Goal: Communication & Community: Participate in discussion

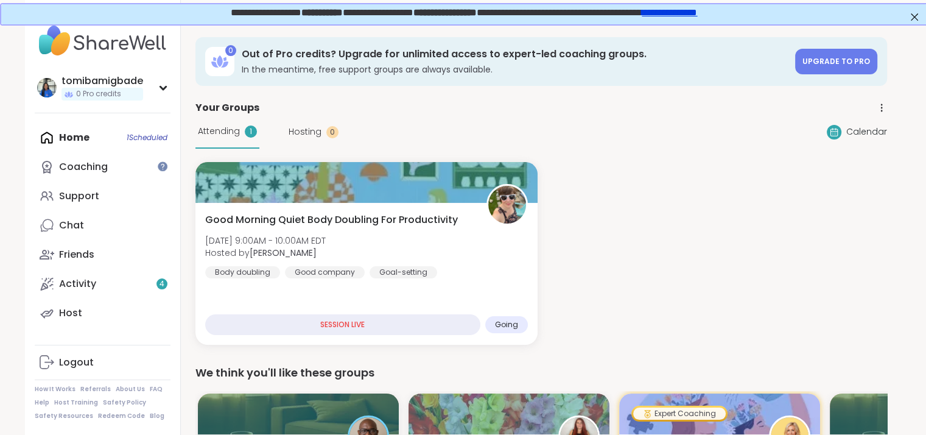
click at [413, 286] on div "Good Morning Quiet Body Doubling For Productivity [DATE] 9:00AM - 10:00AM EDT H…" at bounding box center [366, 274] width 342 height 142
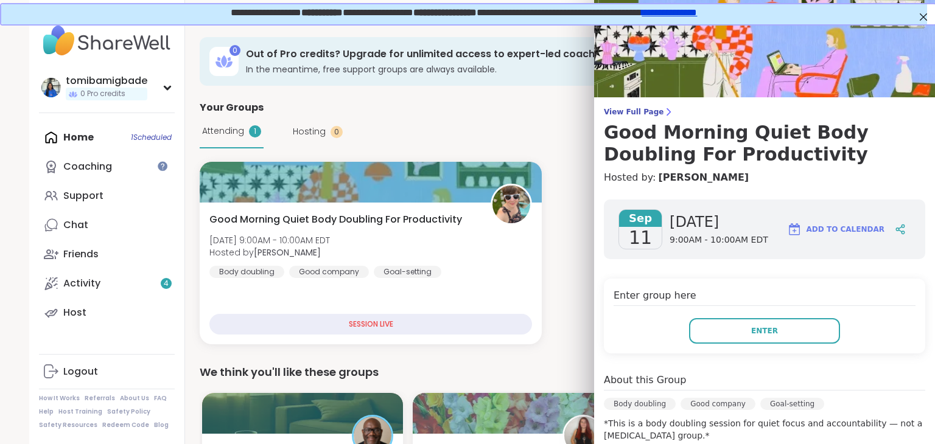
click at [728, 338] on button "Enter" at bounding box center [764, 331] width 151 height 26
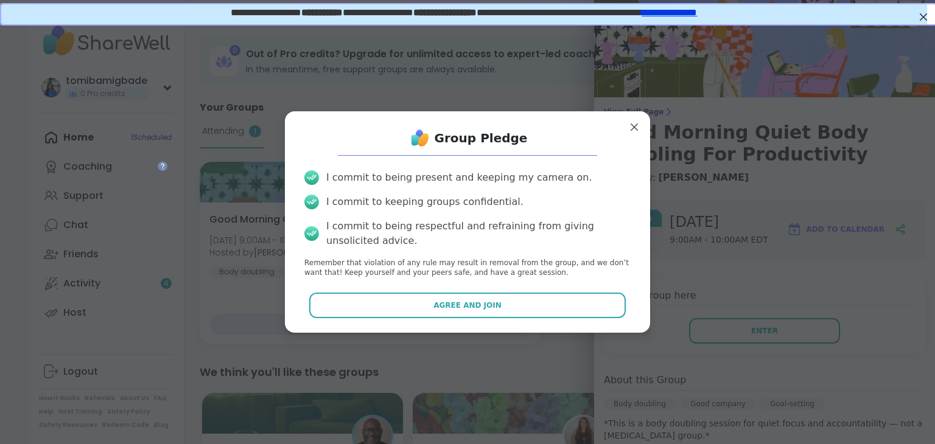
click at [495, 316] on button "Agree and Join" at bounding box center [467, 306] width 317 height 26
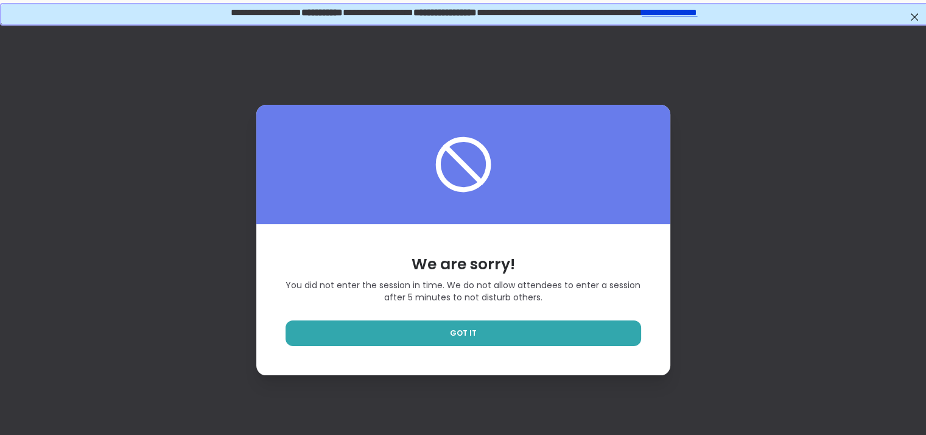
click at [509, 334] on link "GOT IT" at bounding box center [462, 333] width 355 height 26
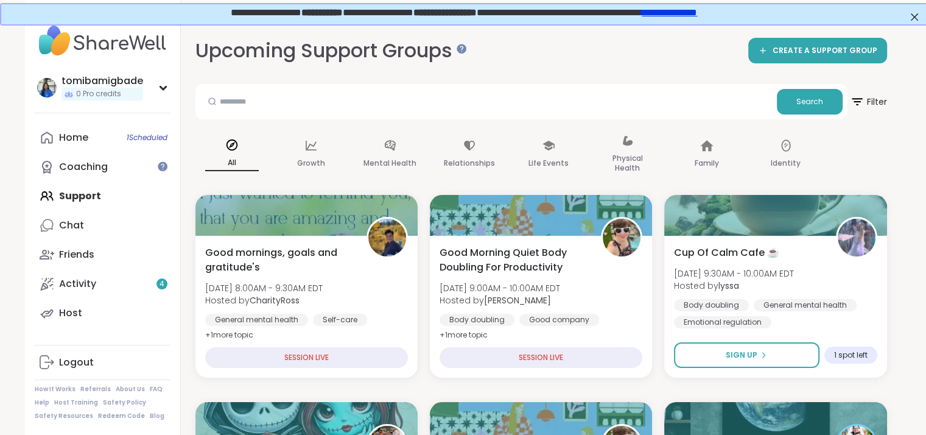
click at [227, 236] on div "Good mornings, goals and gratitude's [DATE] 8:00AM - 9:30AM EDT Hosted by Chari…" at bounding box center [306, 307] width 222 height 142
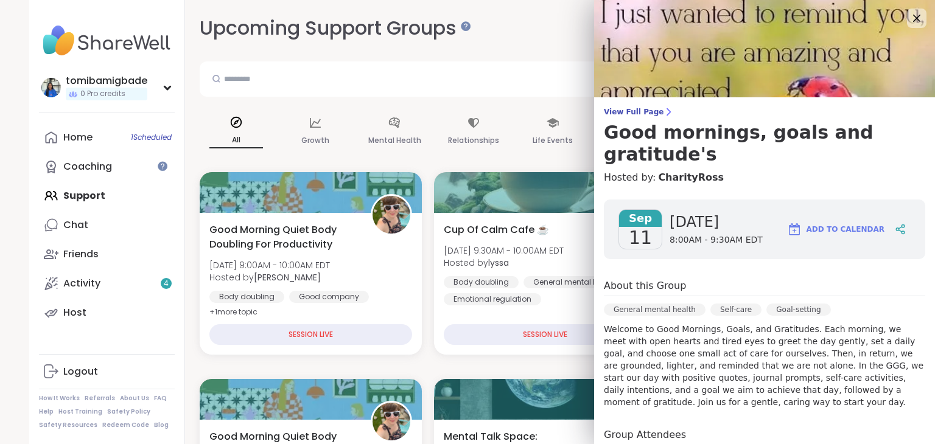
click at [913, 19] on icon at bounding box center [916, 18] width 7 height 7
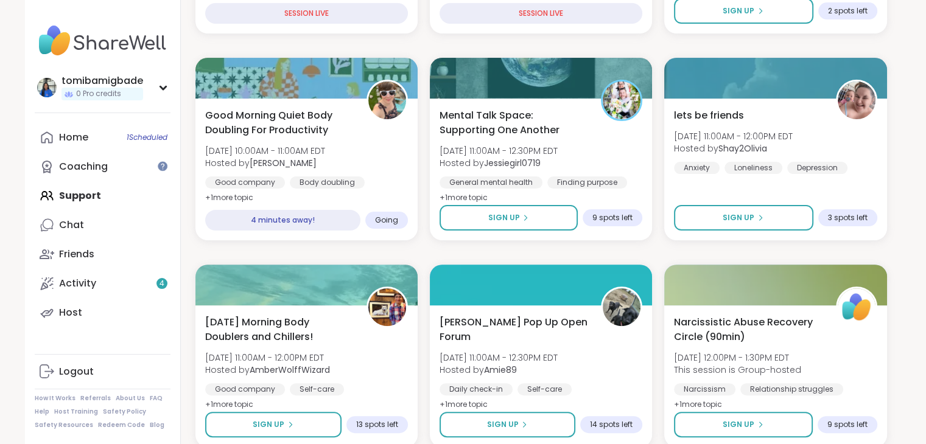
scroll to position [321, 0]
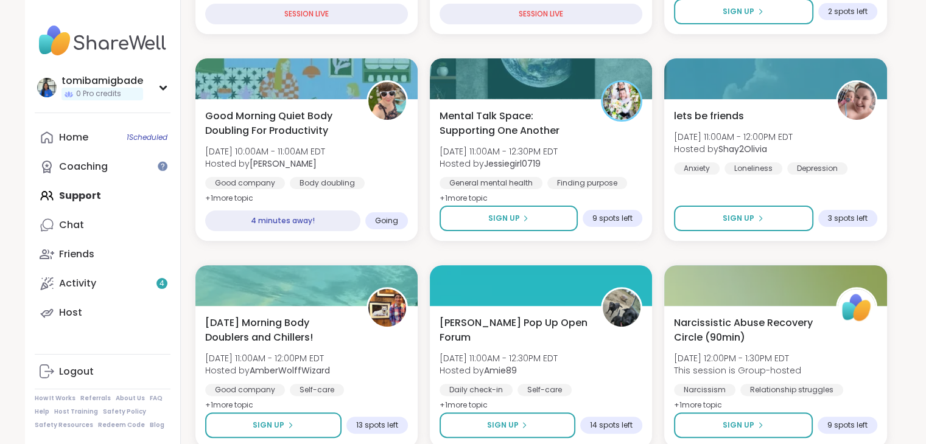
click at [369, 144] on div "Good Morning Quiet Body Doubling For Productivity [DATE] 10:00AM - 11:00AM EDT …" at bounding box center [306, 157] width 203 height 97
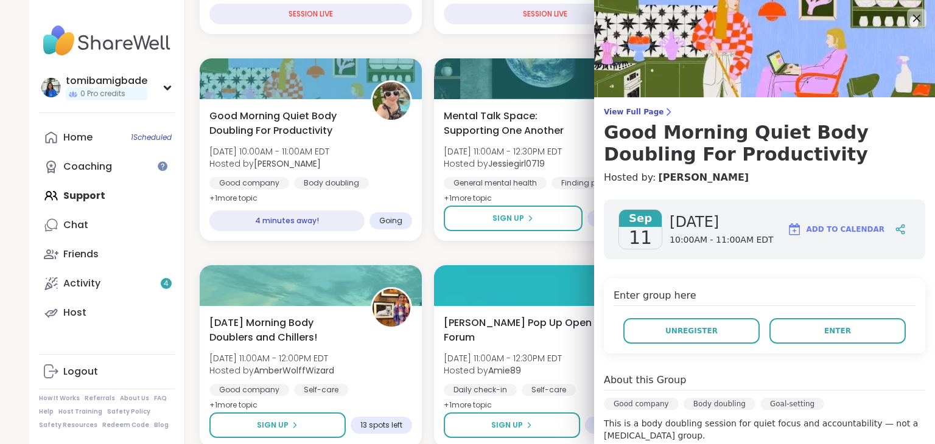
click at [769, 330] on button "Enter" at bounding box center [837, 331] width 136 height 26
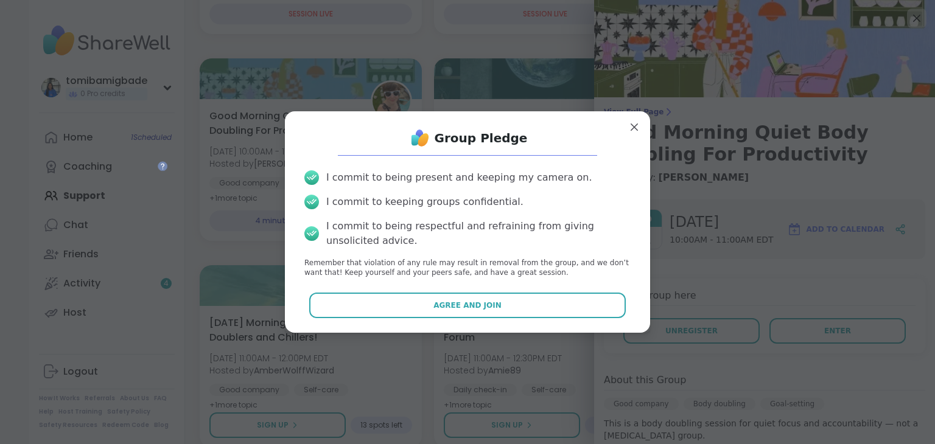
click at [483, 315] on button "Agree and Join" at bounding box center [467, 306] width 317 height 26
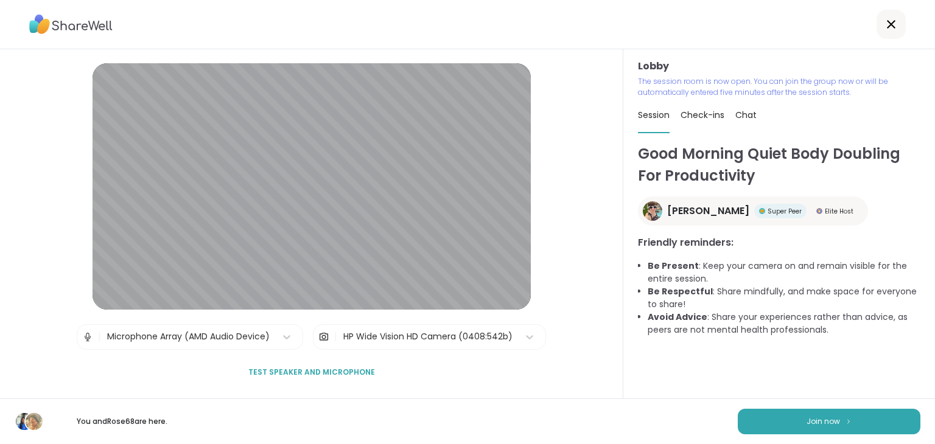
click at [794, 413] on button "Join now" at bounding box center [829, 422] width 183 height 26
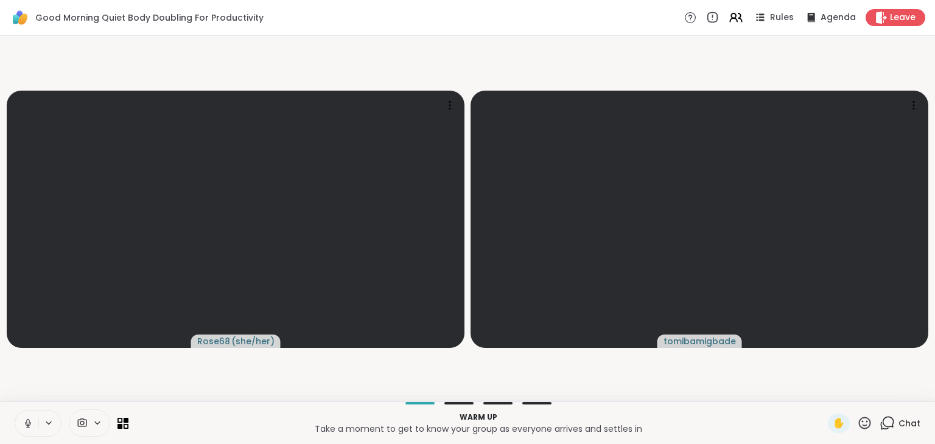
click at [84, 421] on icon at bounding box center [82, 424] width 11 height 12
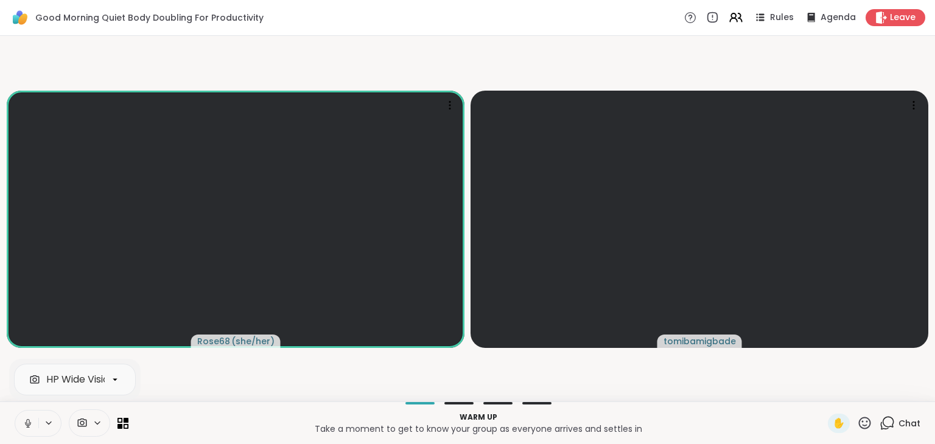
click at [85, 419] on icon at bounding box center [82, 424] width 11 height 12
click at [102, 420] on span at bounding box center [101, 423] width 17 height 10
click at [95, 421] on icon at bounding box center [98, 423] width 10 height 10
click at [99, 422] on icon at bounding box center [97, 423] width 5 height 2
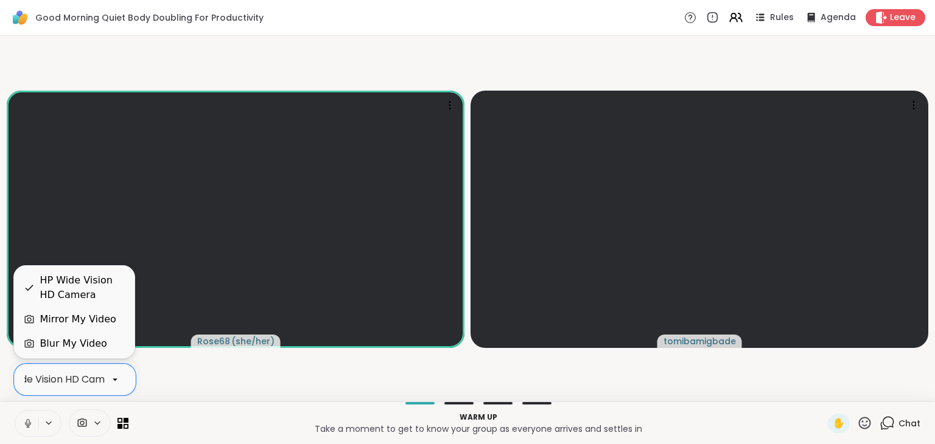
click at [117, 379] on icon at bounding box center [115, 379] width 11 height 11
click at [66, 281] on div "HP Wide Vision HD Camera" at bounding box center [82, 287] width 85 height 29
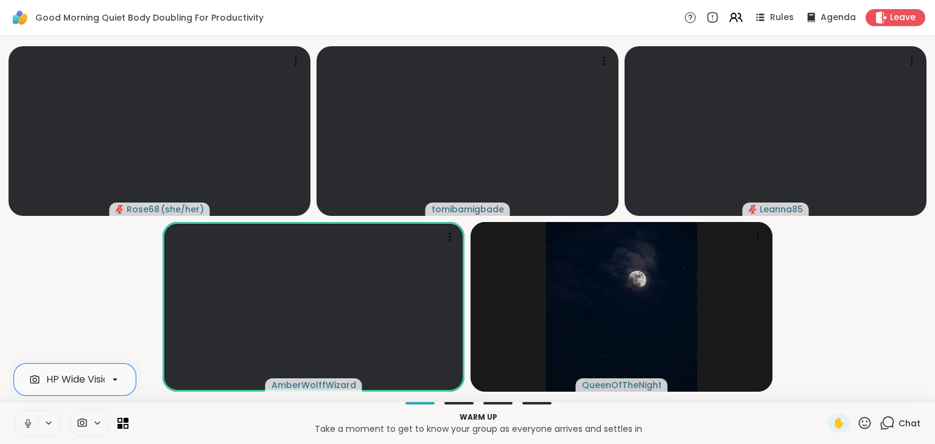
click at [81, 421] on icon at bounding box center [82, 424] width 11 height 12
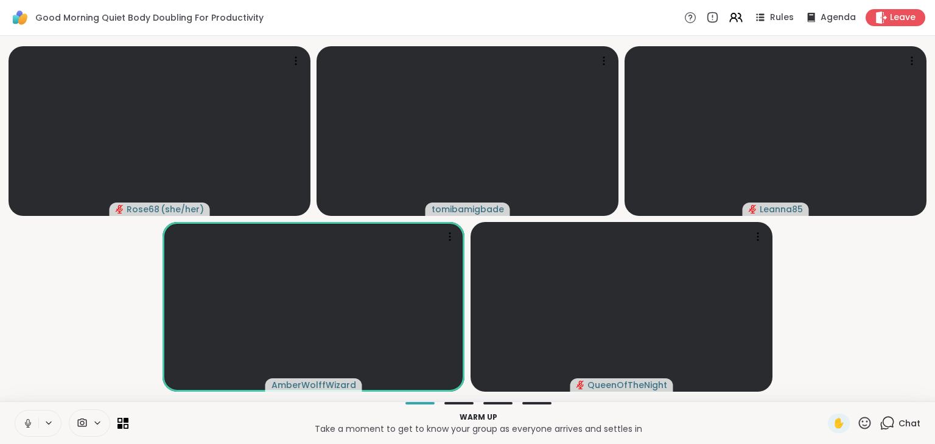
click at [81, 421] on icon at bounding box center [82, 424] width 11 height 12
click at [24, 421] on icon at bounding box center [28, 423] width 11 height 11
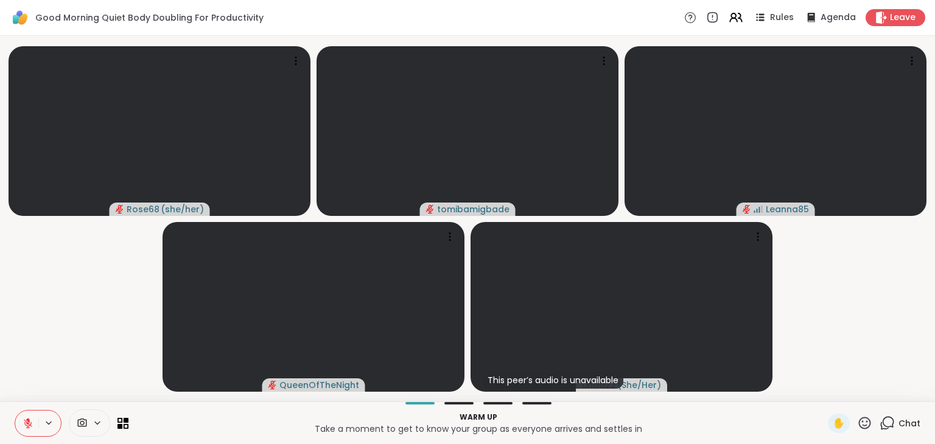
click at [93, 422] on icon at bounding box center [98, 423] width 10 height 10
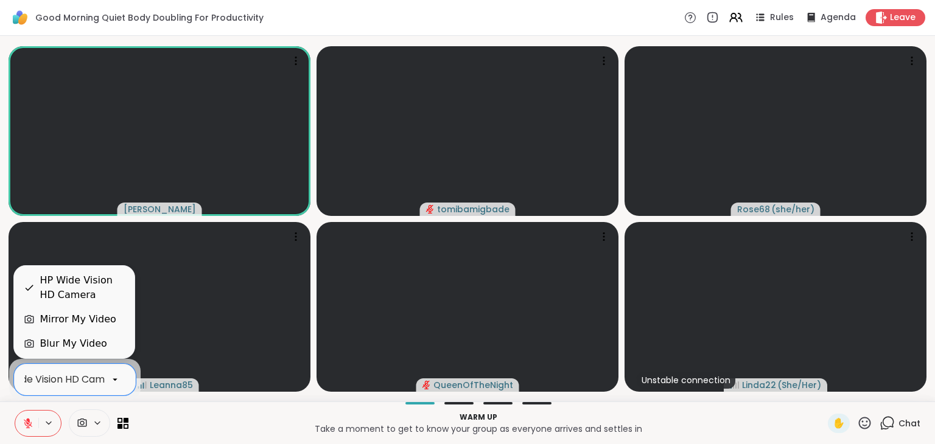
click at [95, 336] on div "Blur My Video" at bounding box center [74, 344] width 121 height 24
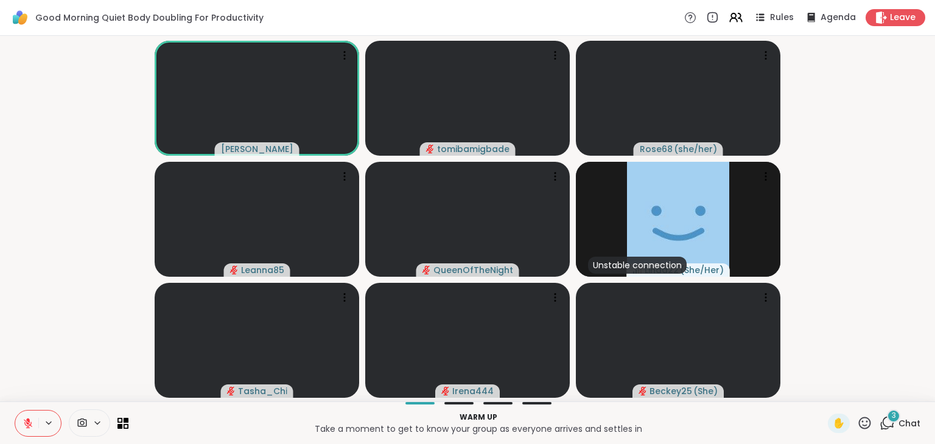
click at [887, 422] on div "3" at bounding box center [893, 416] width 13 height 13
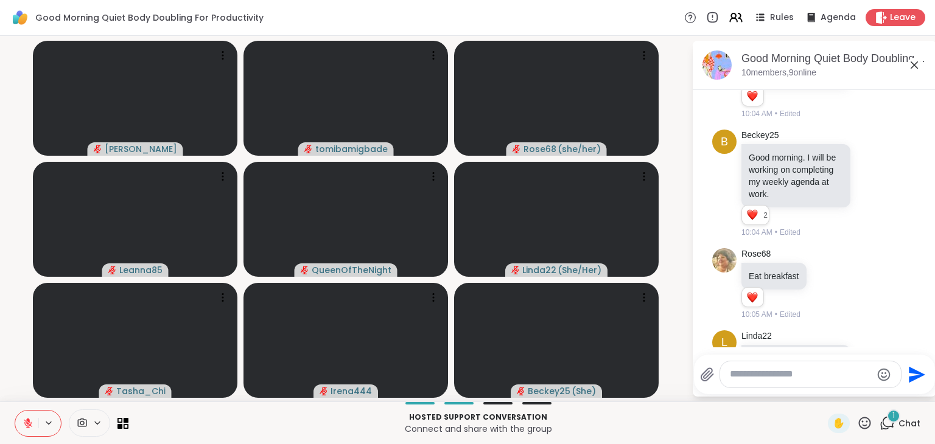
scroll to position [738, 0]
